Goal: Find specific page/section: Find specific page/section

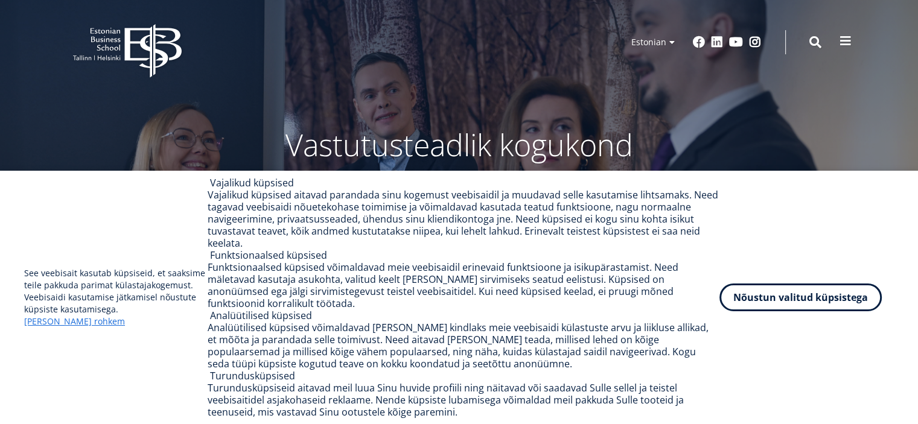
click at [843, 43] on span at bounding box center [845, 41] width 12 height 12
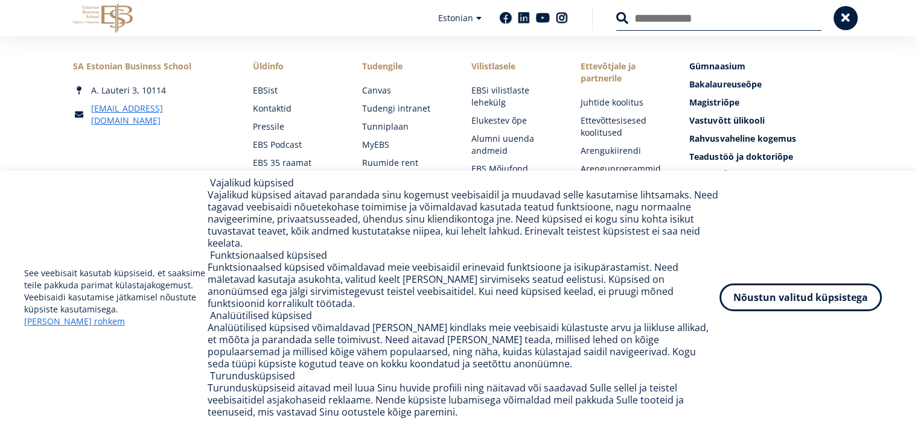
click at [277, 270] on link "Raamatukogu" at bounding box center [296, 265] width 85 height 12
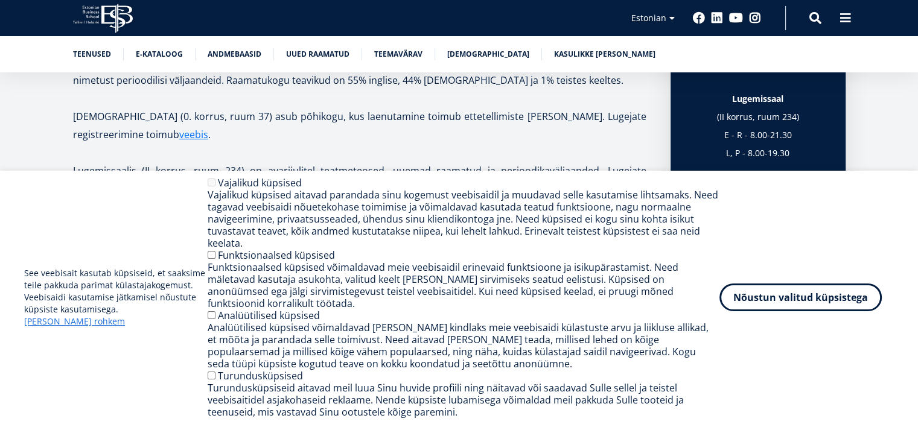
scroll to position [611, 0]
click at [252, 55] on link "Andmebaasid" at bounding box center [235, 53] width 54 height 12
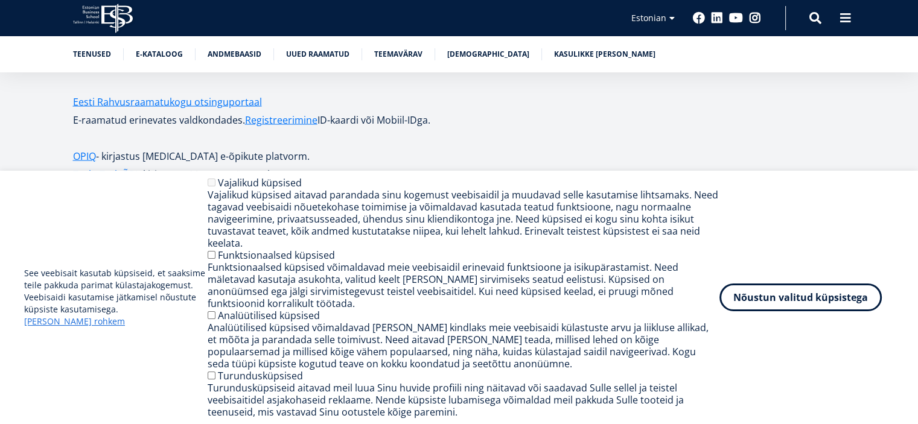
click at [113, 252] on strong "ProQuest One Business" at bounding box center [129, 258] width 113 height 13
